Goal: Information Seeking & Learning: Learn about a topic

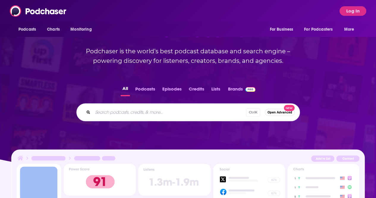
scroll to position [66, 0]
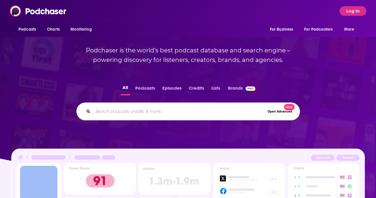
click at [140, 109] on input "Search podcasts, credits, & more..." at bounding box center [179, 111] width 172 height 10
type input "Scientista"
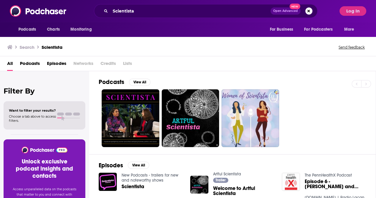
scroll to position [18, 0]
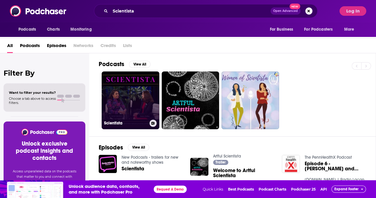
click at [148, 91] on link "Scientista" at bounding box center [131, 100] width 58 height 58
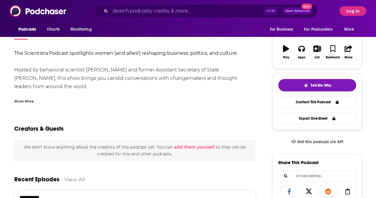
scroll to position [30, 0]
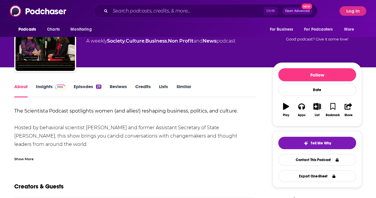
click at [48, 86] on link "Insights" at bounding box center [50, 91] width 29 height 14
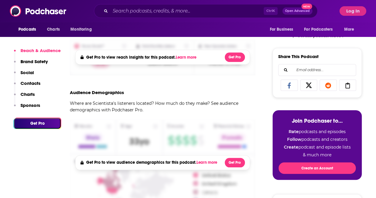
scroll to position [194, 0]
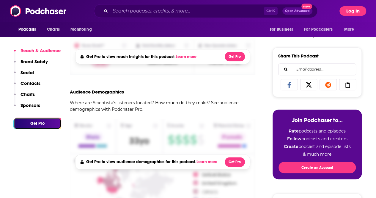
click at [355, 12] on button "Log In" at bounding box center [352, 11] width 27 height 10
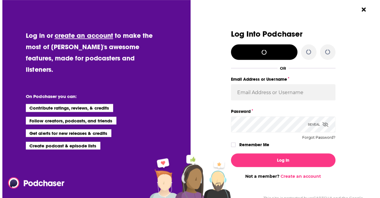
scroll to position [0, 0]
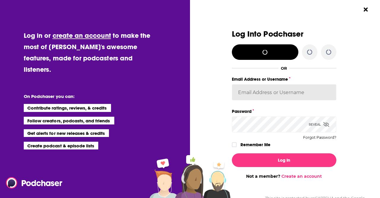
type input "[EMAIL_ADDRESS][DOMAIN_NAME]"
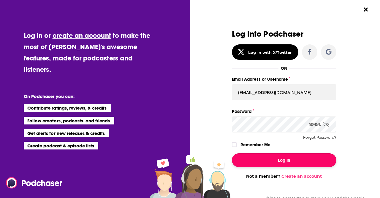
click at [273, 160] on button "Log In" at bounding box center [284, 160] width 105 height 14
